Goal: Find specific page/section: Find specific page/section

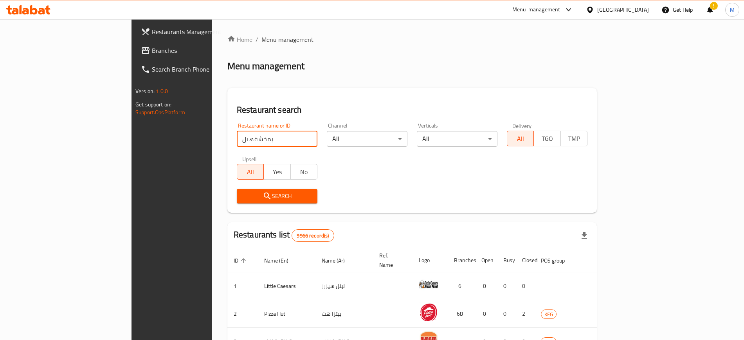
click button "Search" at bounding box center [277, 196] width 81 height 14
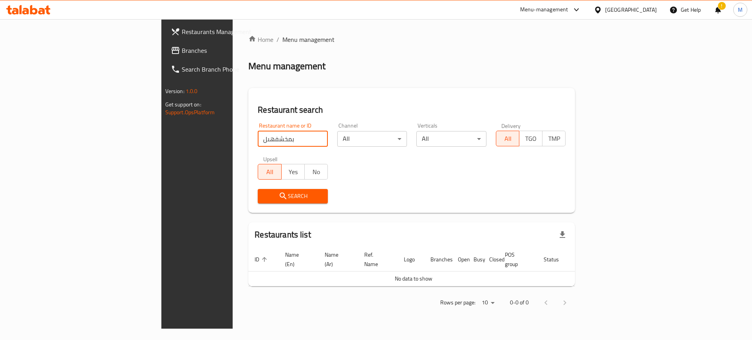
click at [258, 134] on input "بمخشفهىل" at bounding box center [293, 139] width 70 height 16
type input "Floating"
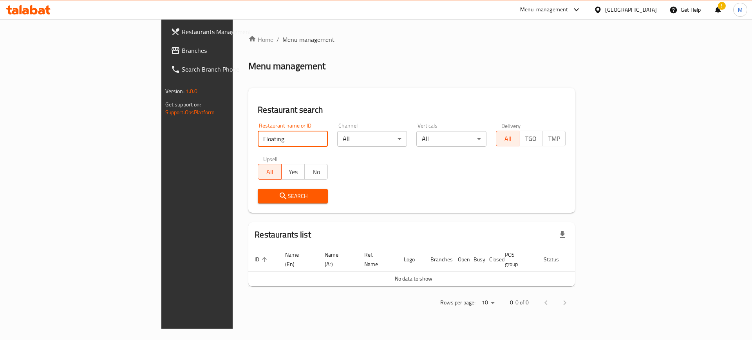
click button "Search" at bounding box center [293, 196] width 70 height 14
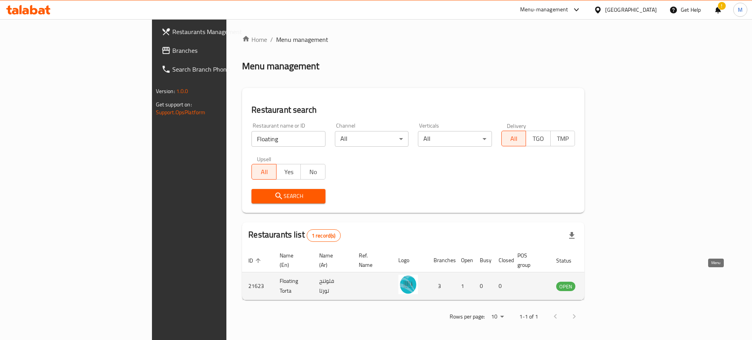
click at [606, 284] on icon "enhanced table" at bounding box center [602, 287] width 9 height 7
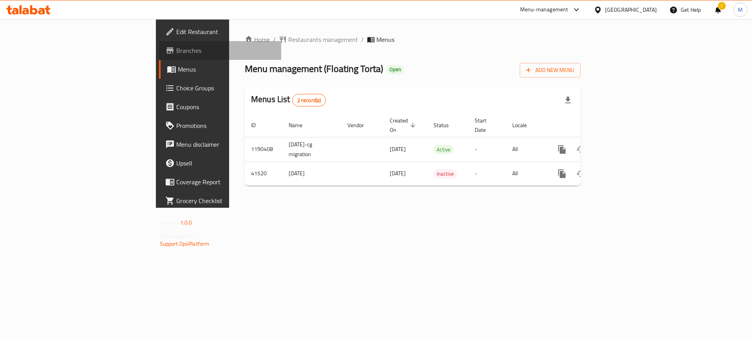
click at [176, 51] on span "Branches" at bounding box center [225, 50] width 99 height 9
